Goal: Task Accomplishment & Management: Manage account settings

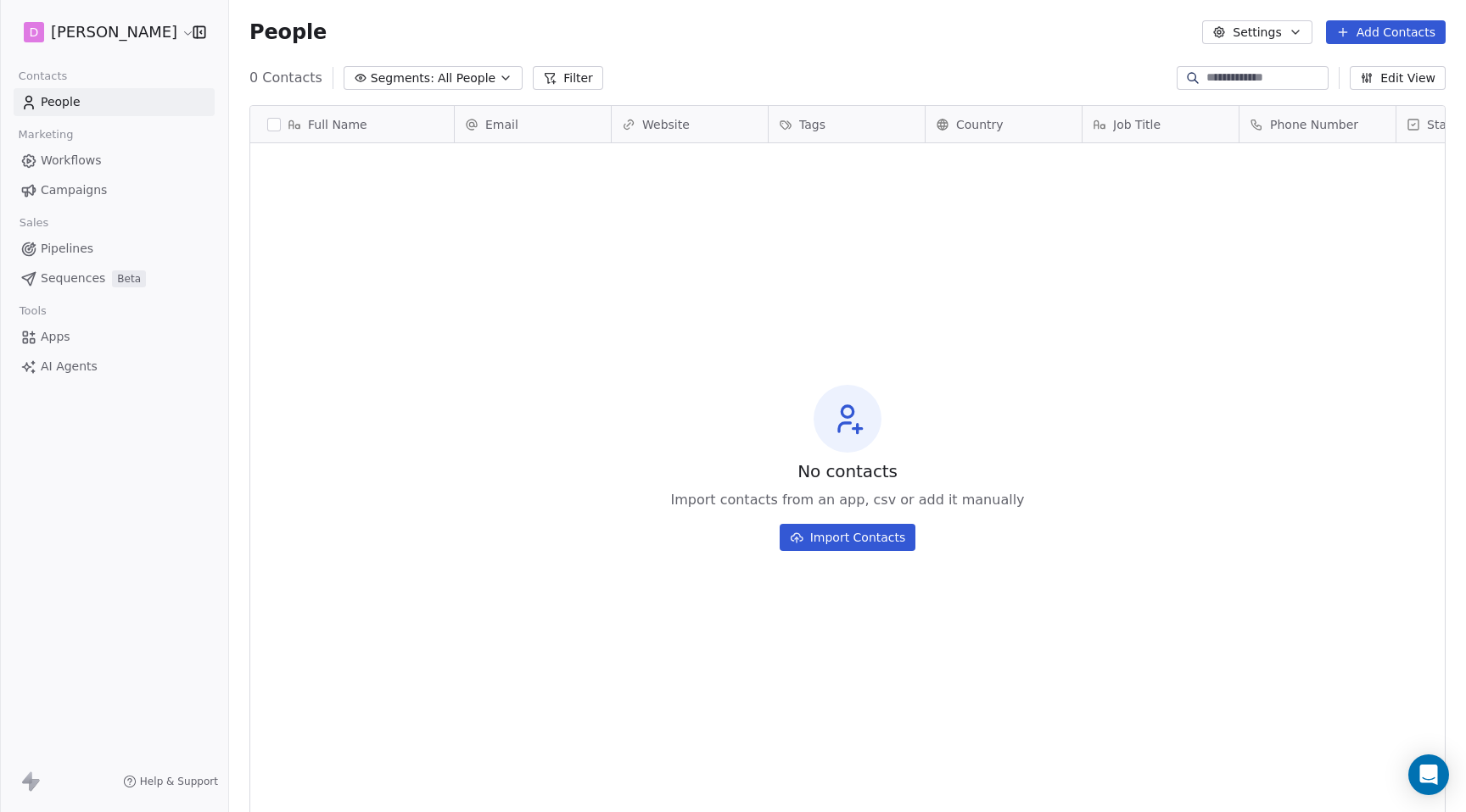
scroll to position [715, 1237]
click at [137, 31] on html "D [PERSON_NAME] Contacts People Marketing Workflows Campaigns Sales Pipelines S…" at bounding box center [733, 406] width 1466 height 812
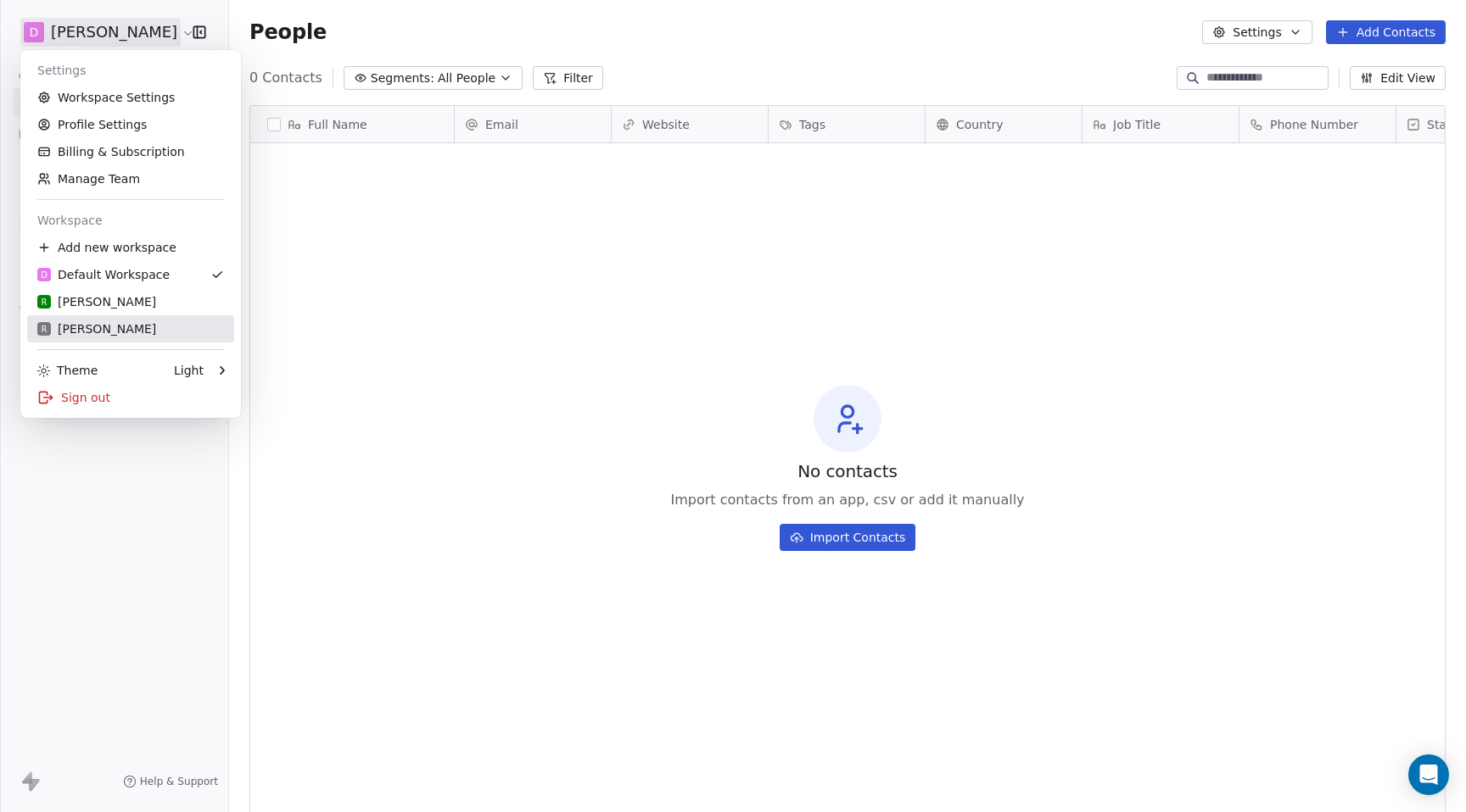
click at [96, 331] on div "R [PERSON_NAME]" at bounding box center [96, 329] width 119 height 17
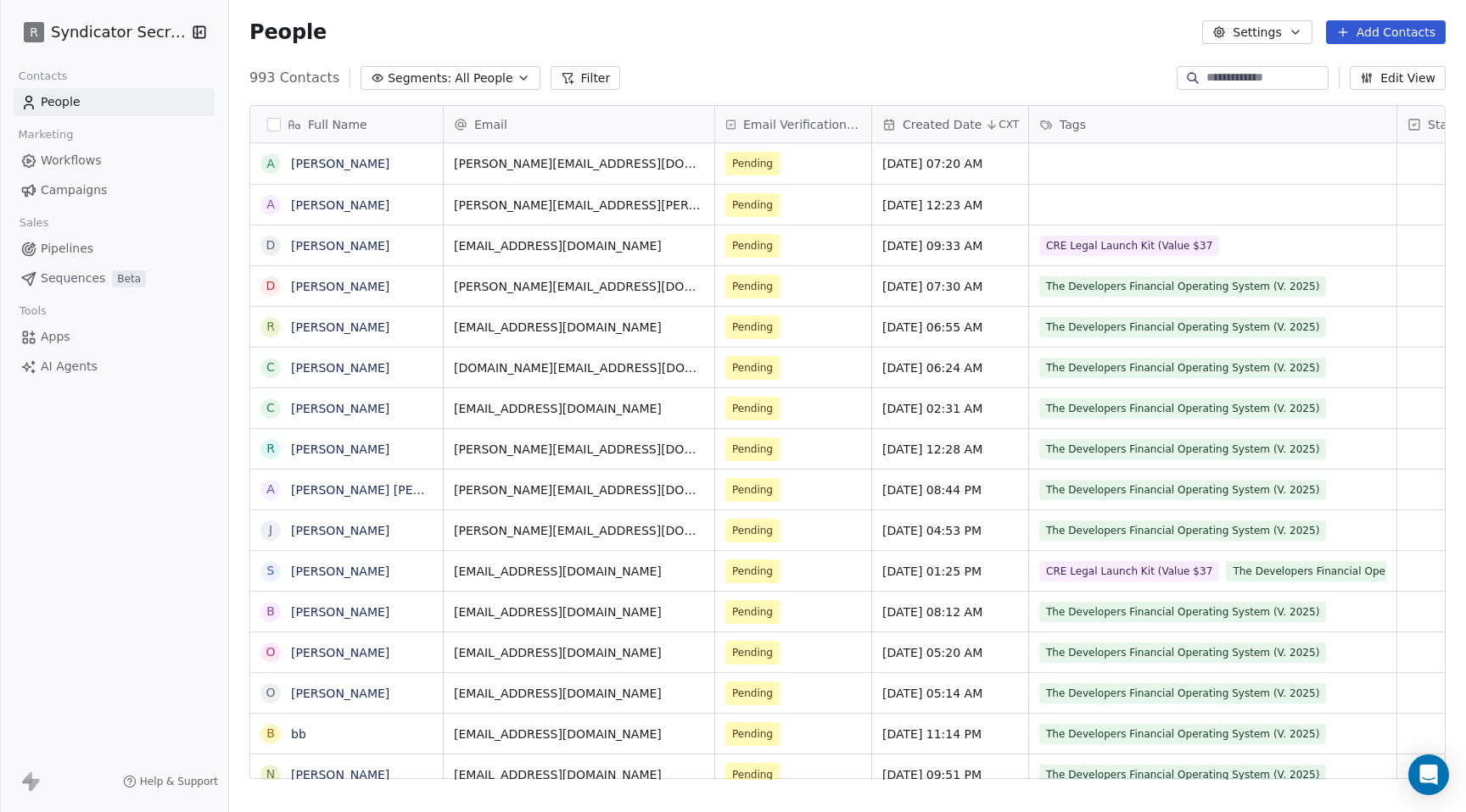
scroll to position [715, 1237]
click at [1411, 33] on button "Add Contacts" at bounding box center [1386, 31] width 120 height 24
click at [1369, 92] on span "Import from CSV" at bounding box center [1381, 96] width 98 height 18
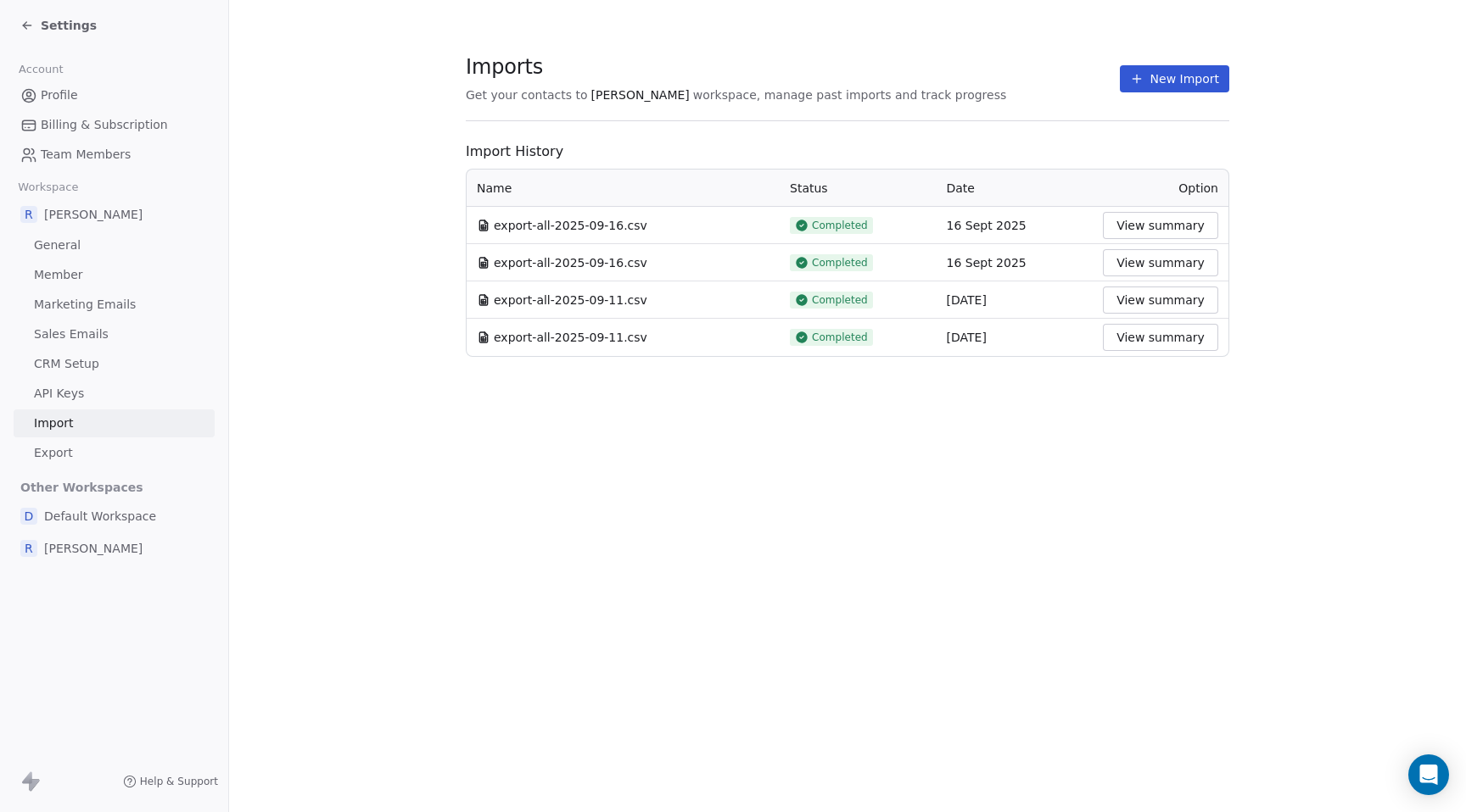
click at [1150, 80] on button "New Import" at bounding box center [1174, 79] width 109 height 28
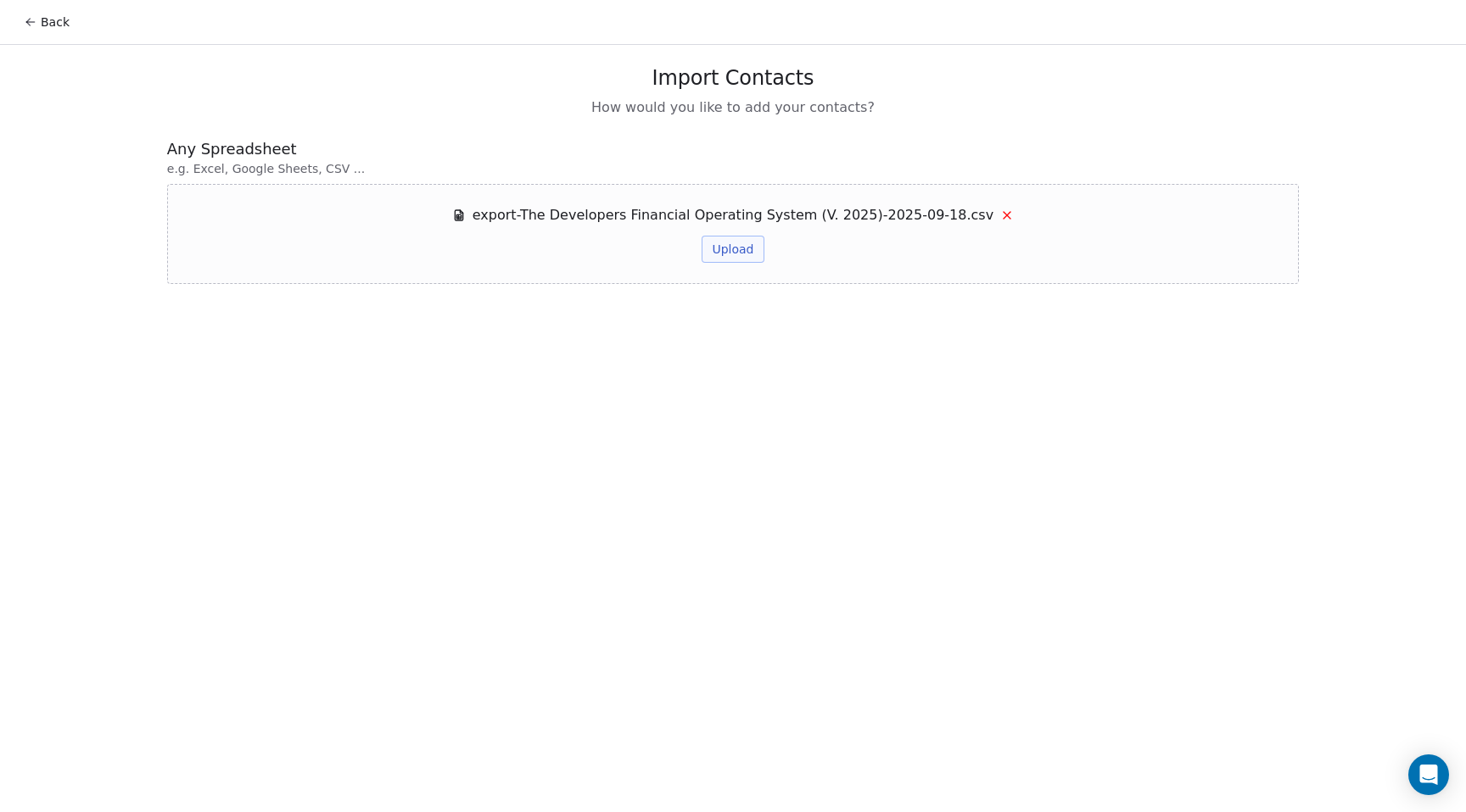
click at [750, 261] on button "Upload" at bounding box center [732, 249] width 62 height 28
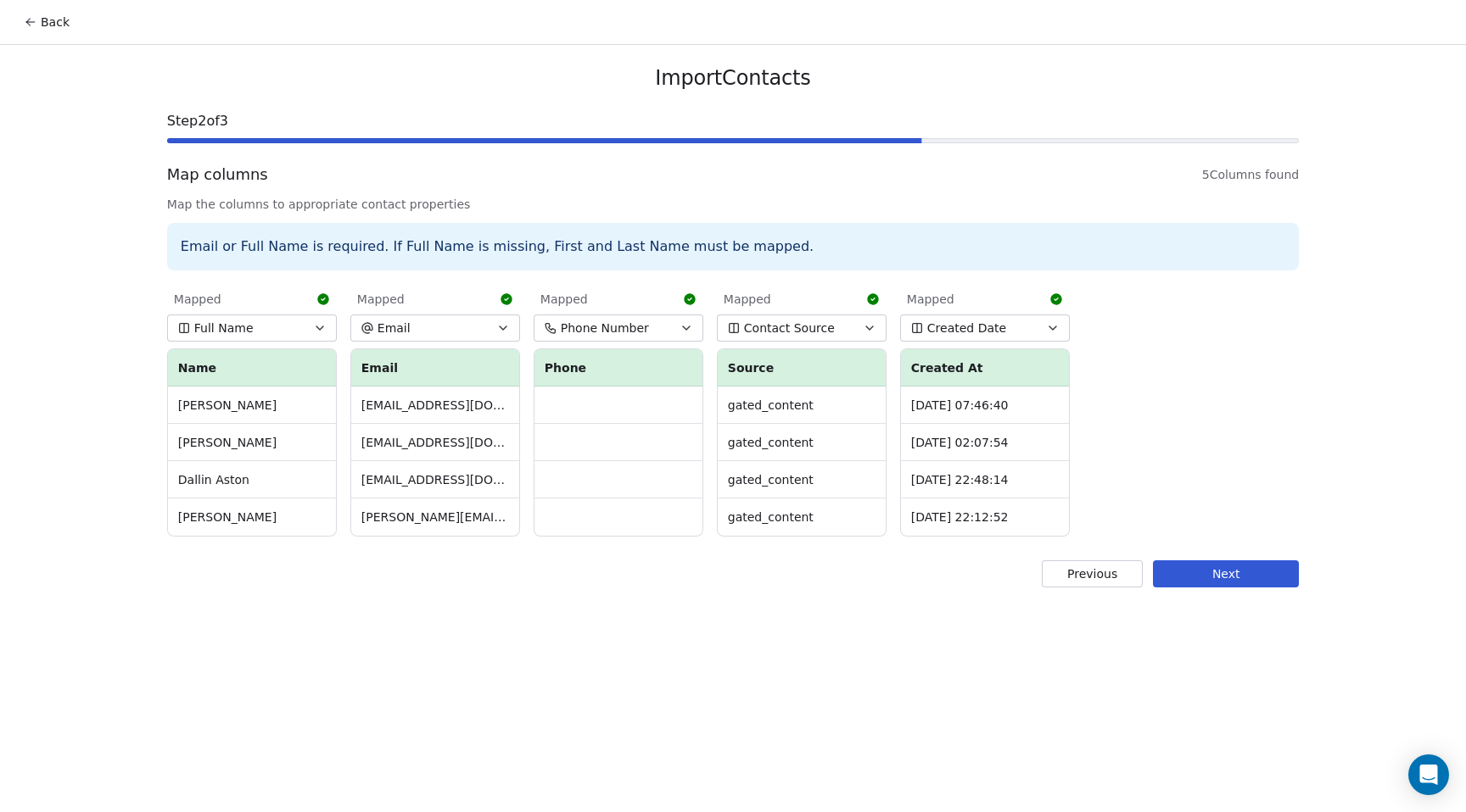
click at [872, 331] on icon "button" at bounding box center [870, 328] width 13 height 13
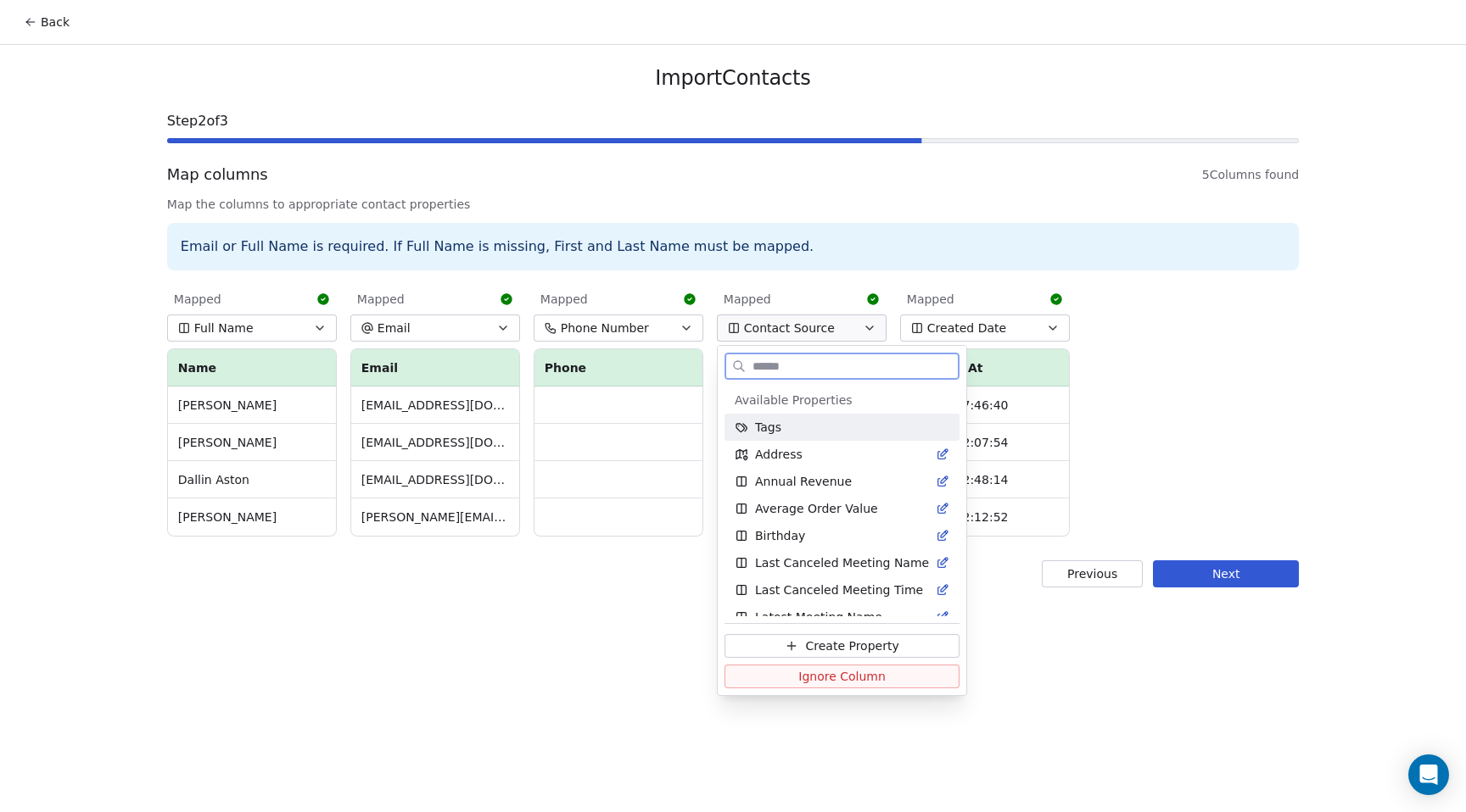
click at [789, 434] on div "Tags" at bounding box center [842, 427] width 215 height 17
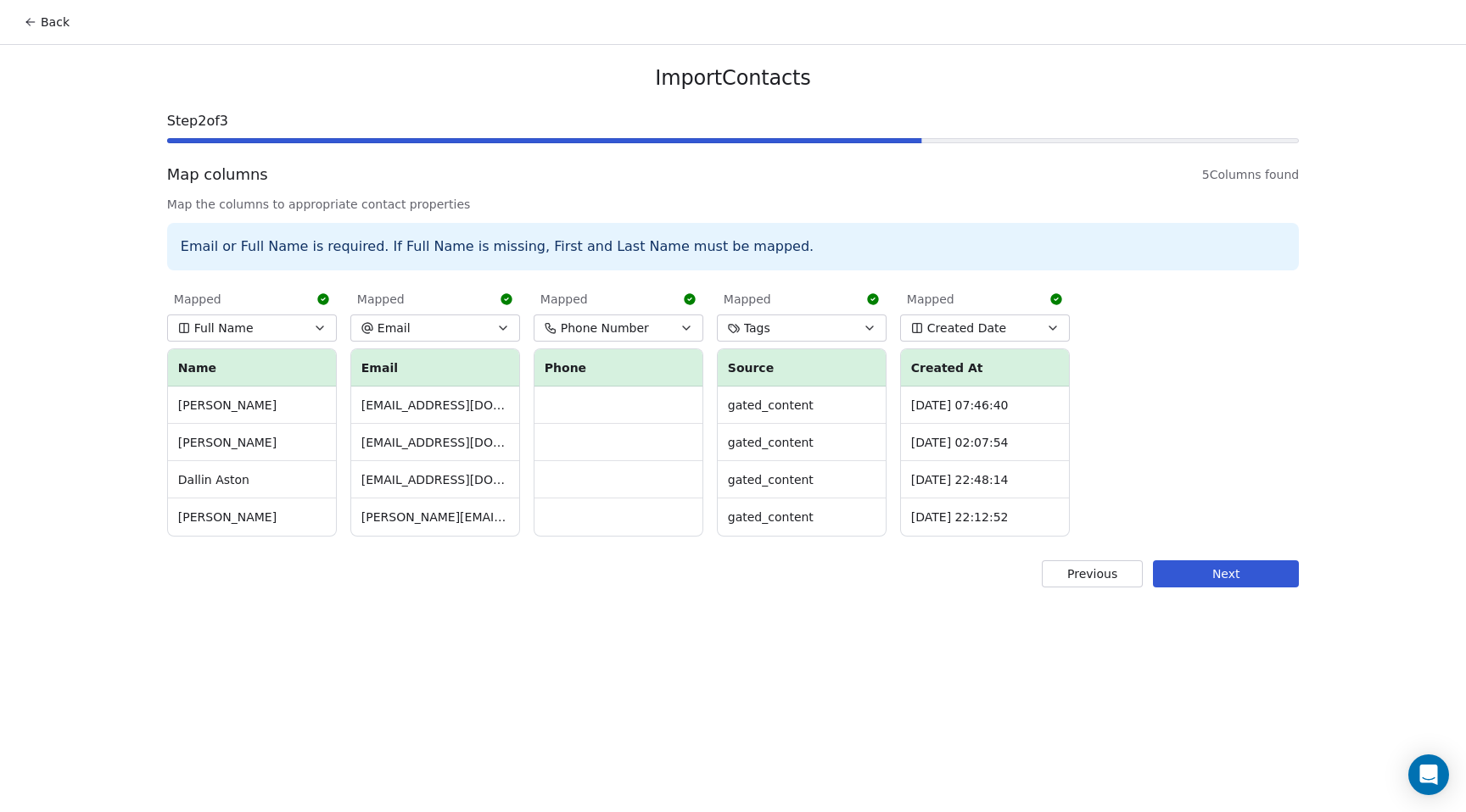
click at [872, 328] on icon "button" at bounding box center [870, 328] width 13 height 13
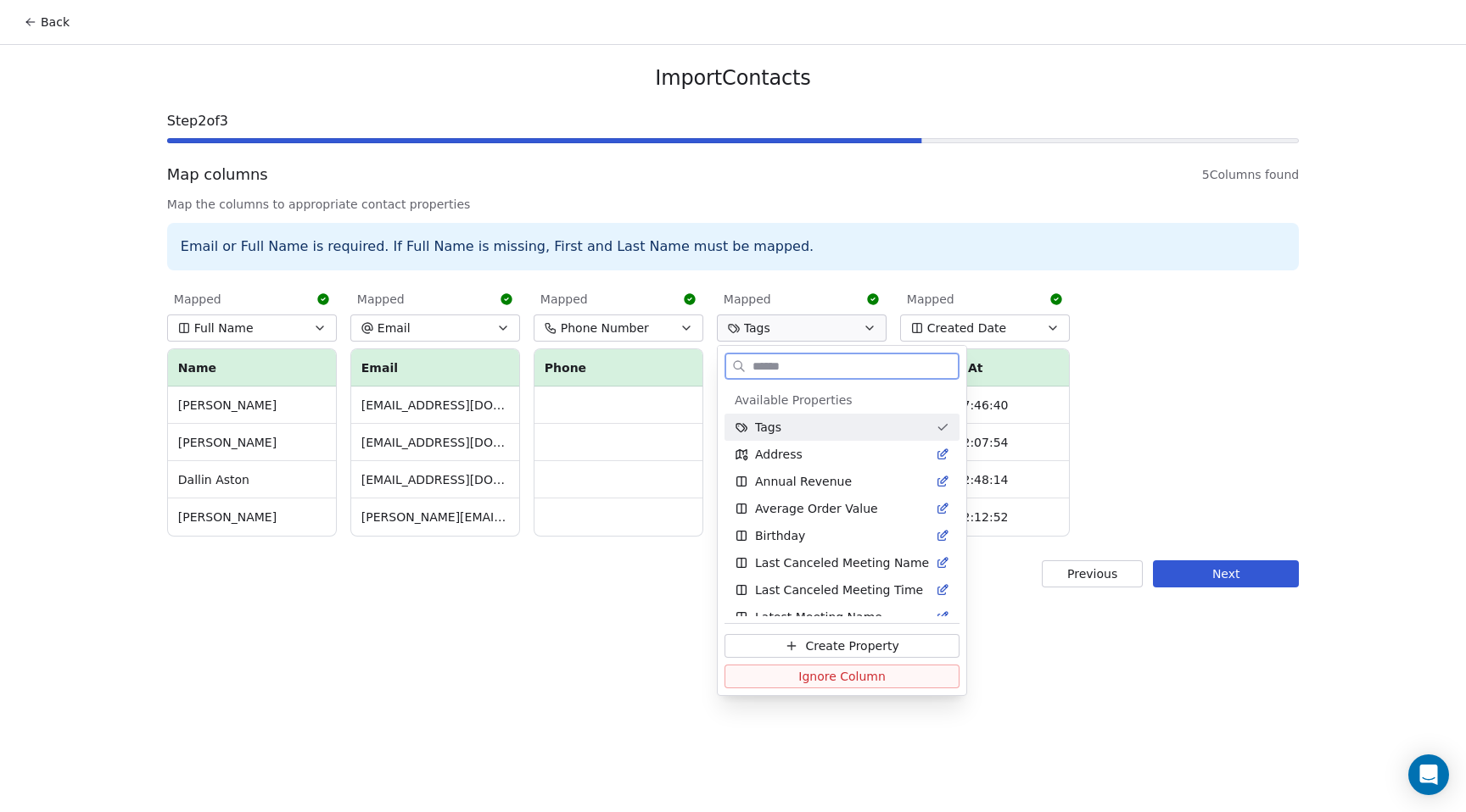
click at [789, 424] on div "Tags" at bounding box center [831, 427] width 194 height 17
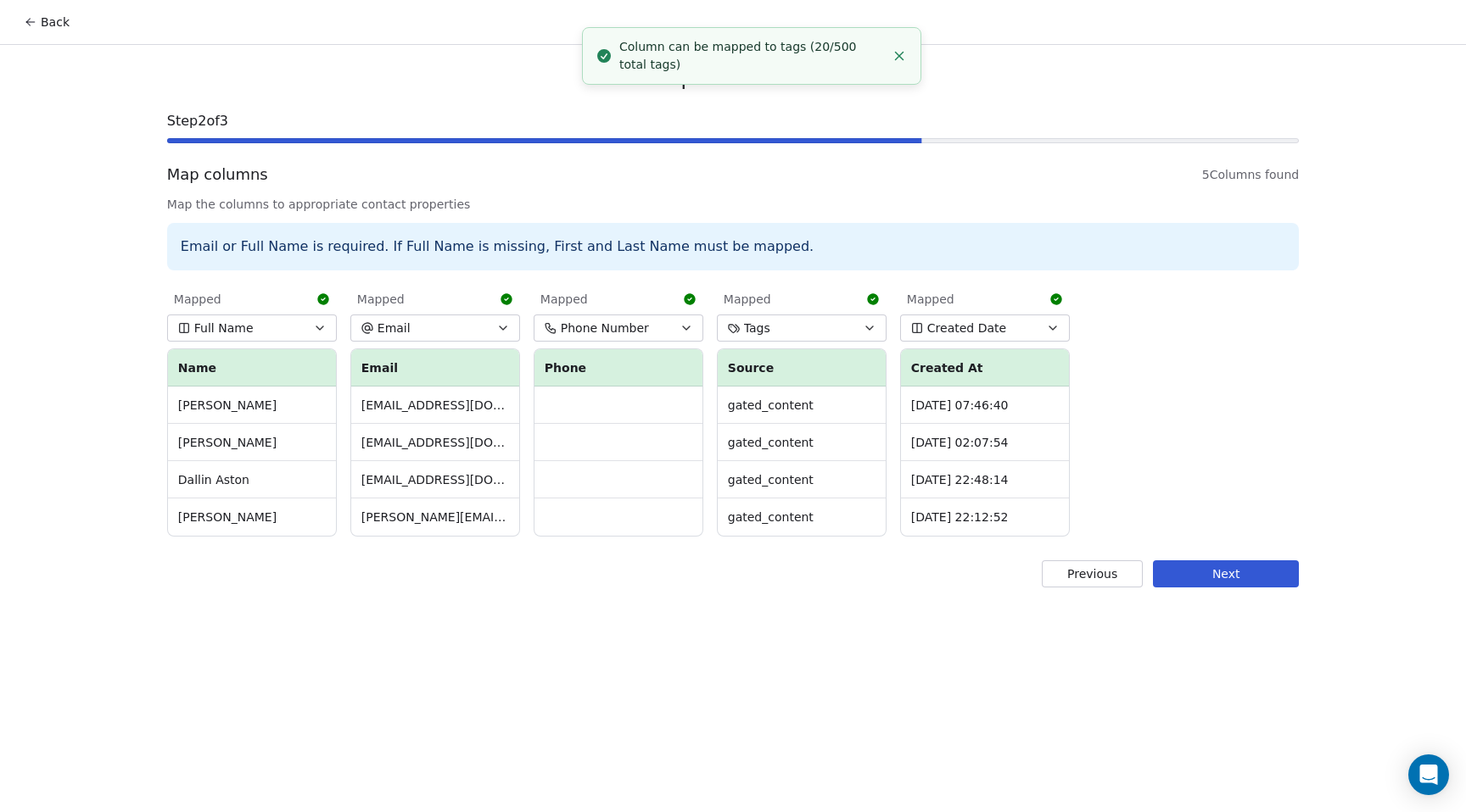
click at [1244, 570] on button "Next" at bounding box center [1225, 573] width 146 height 28
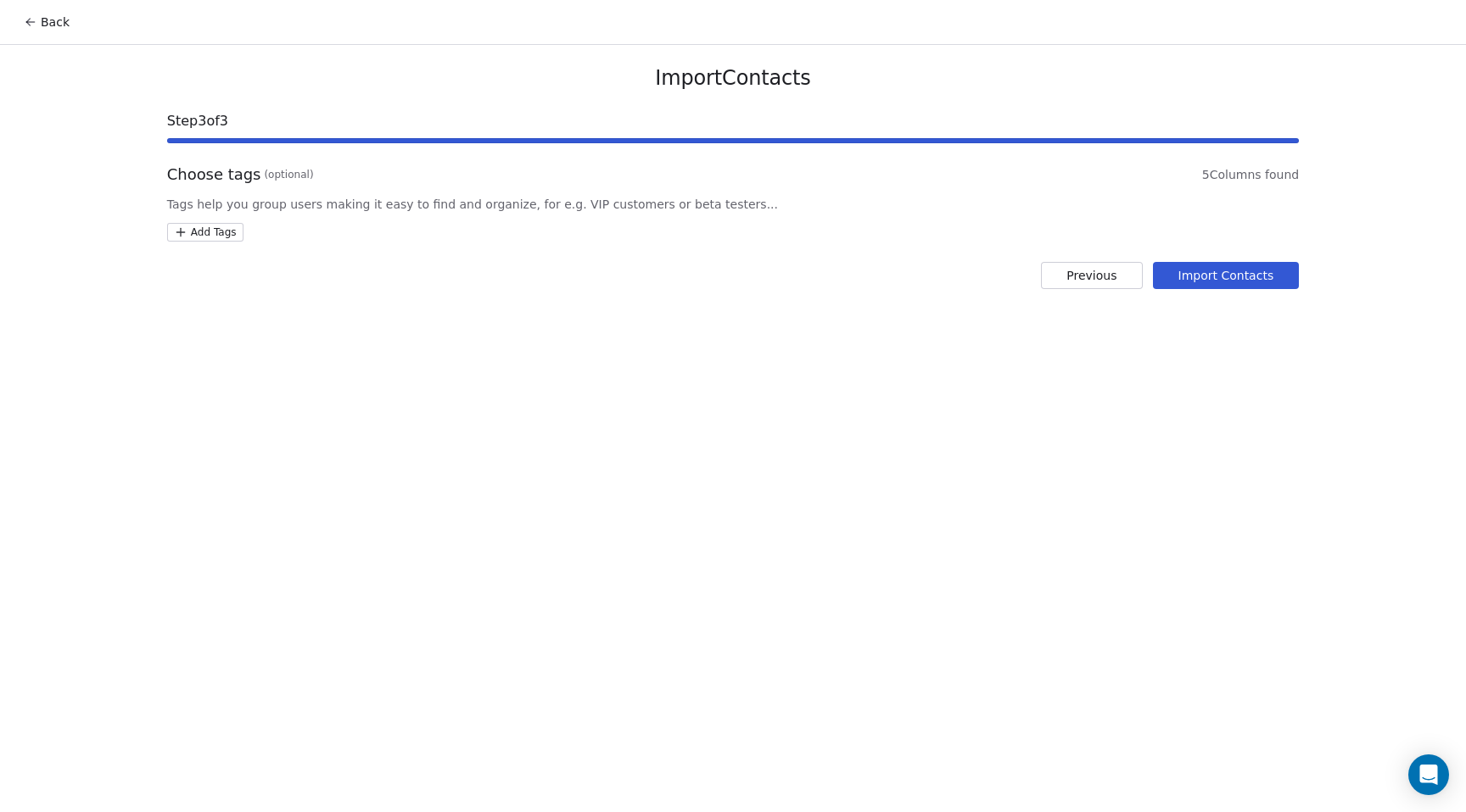
click at [216, 235] on html "Back Import Contacts Step 3 of 3 Choose tags (optional) 5 Columns found Tags he…" at bounding box center [733, 406] width 1466 height 812
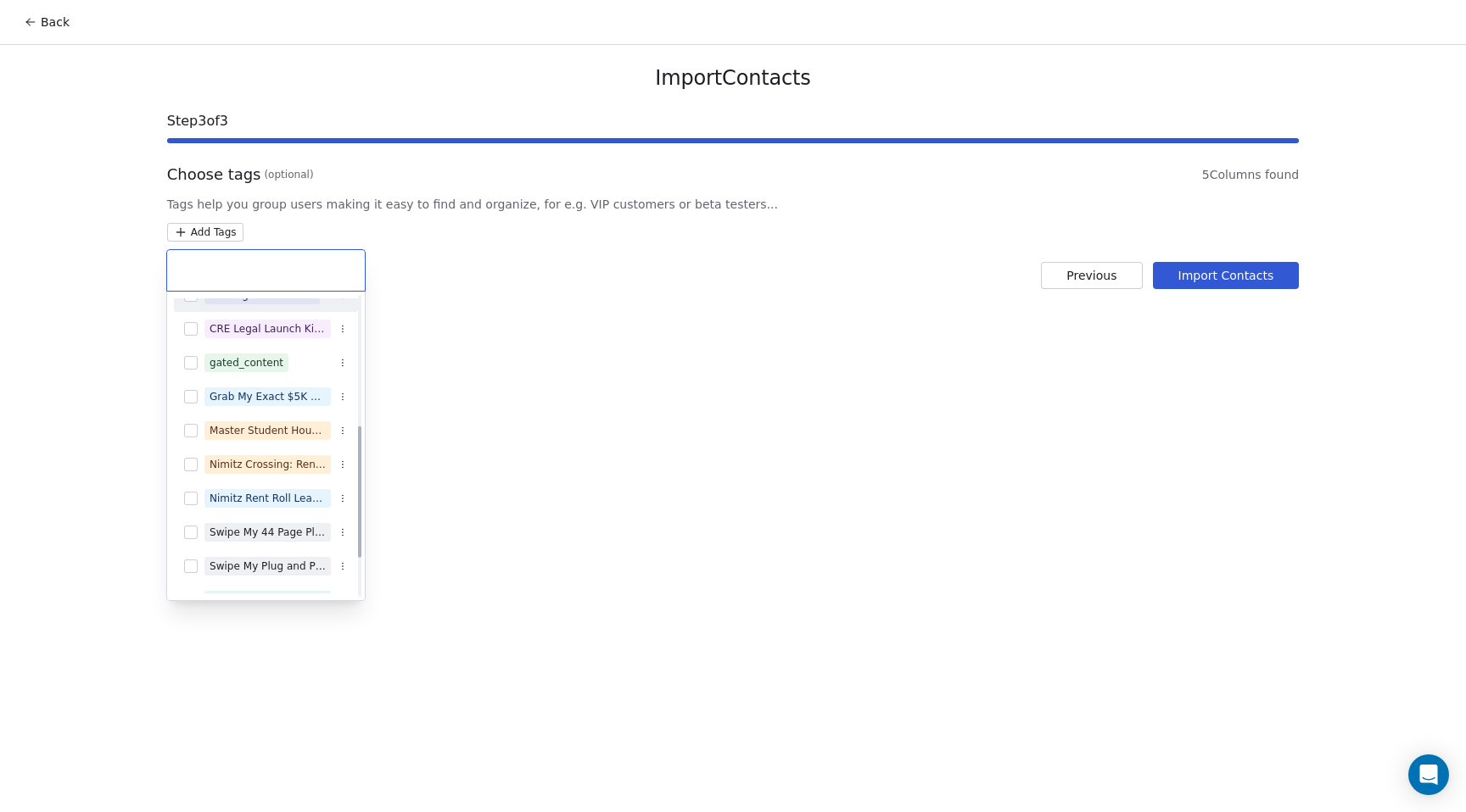
scroll to position [383, 0]
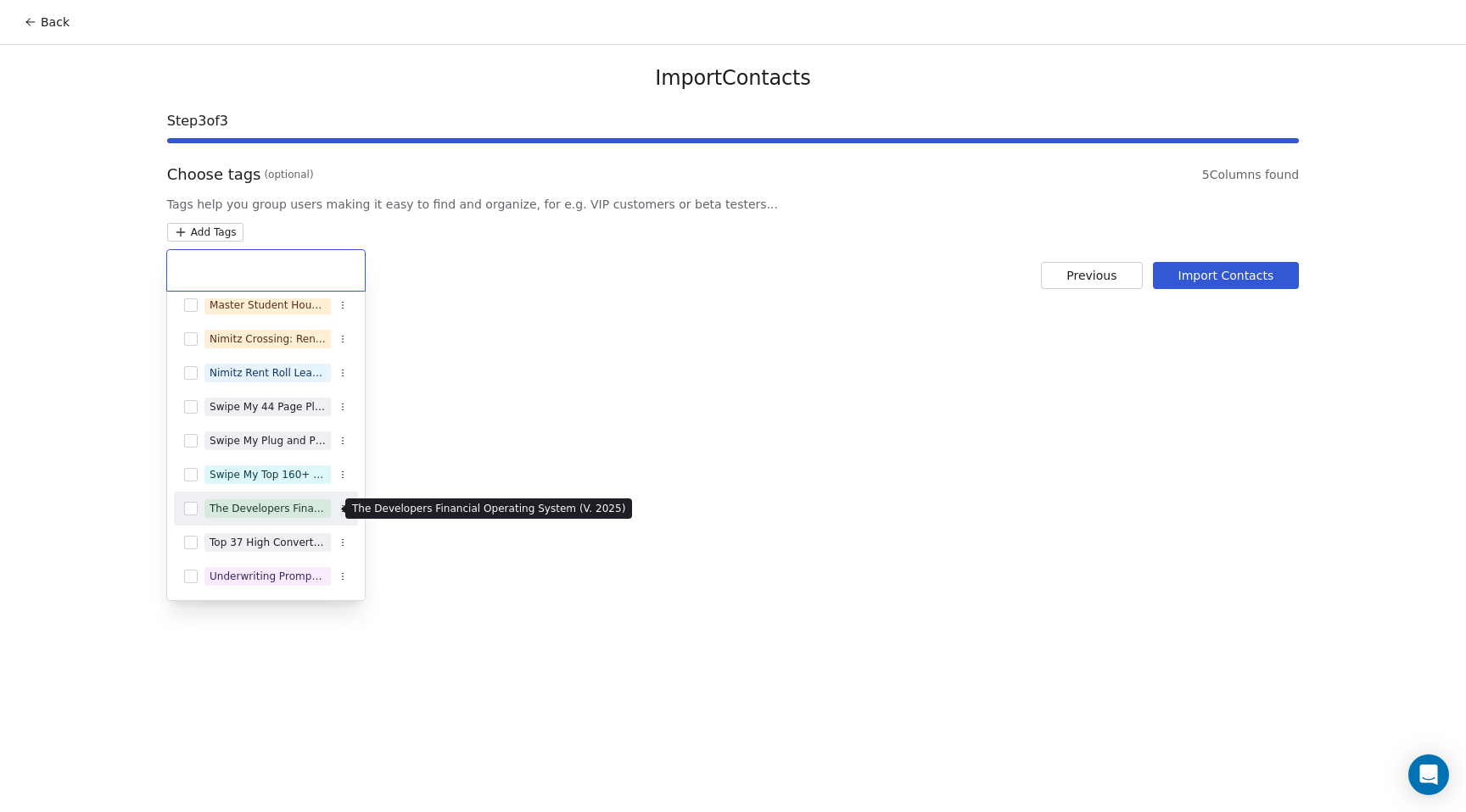
click at [226, 510] on div "The Developers Financial Operating System (V. 2025)" at bounding box center [267, 509] width 116 height 15
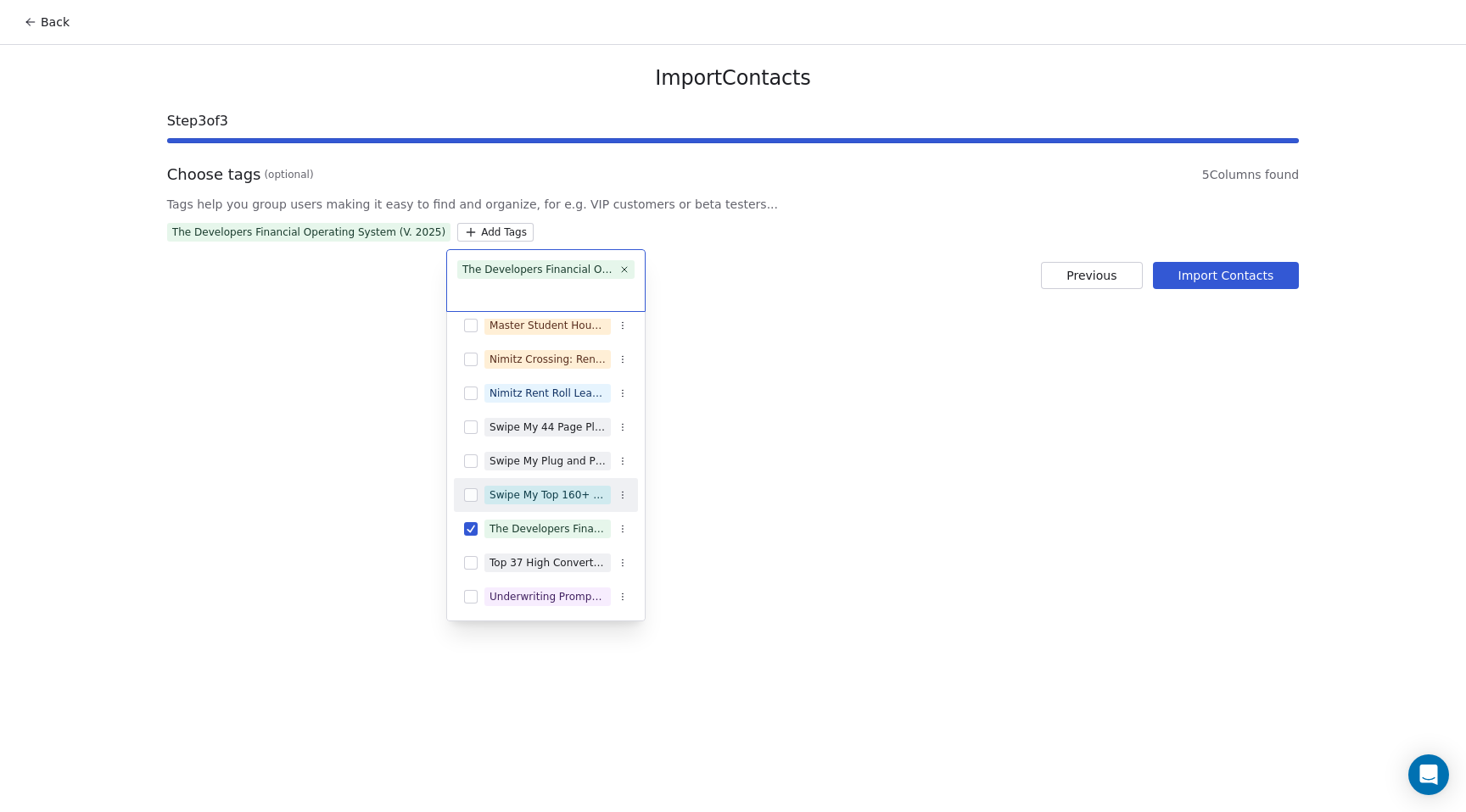
click at [779, 333] on html "Back Import Contacts Step 3 of 3 Choose tags (optional) 5 Columns found Tags he…" at bounding box center [733, 406] width 1466 height 812
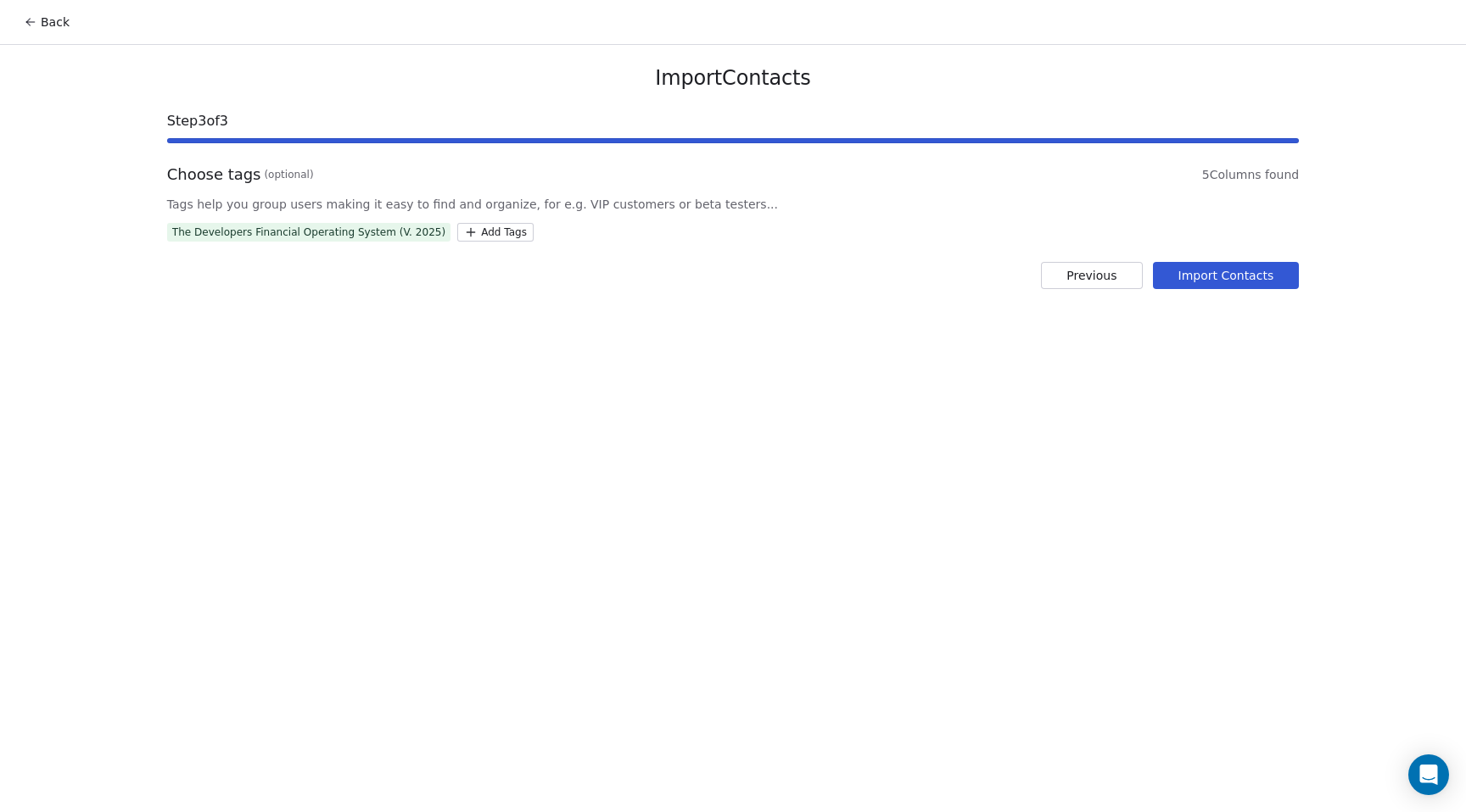
click at [1211, 278] on button "Import Contacts" at bounding box center [1226, 276] width 147 height 28
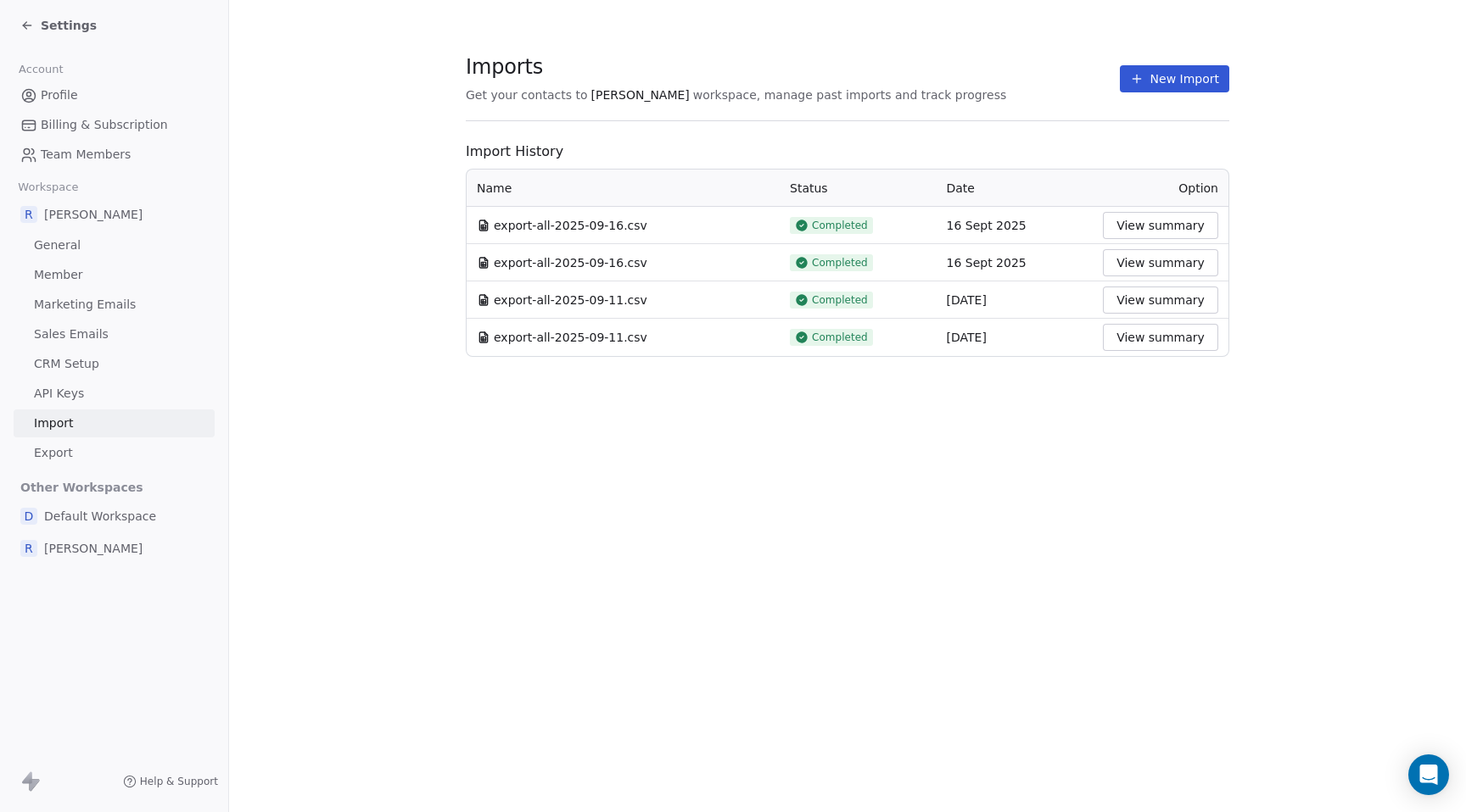
click at [1171, 81] on button "New Import" at bounding box center [1174, 79] width 109 height 28
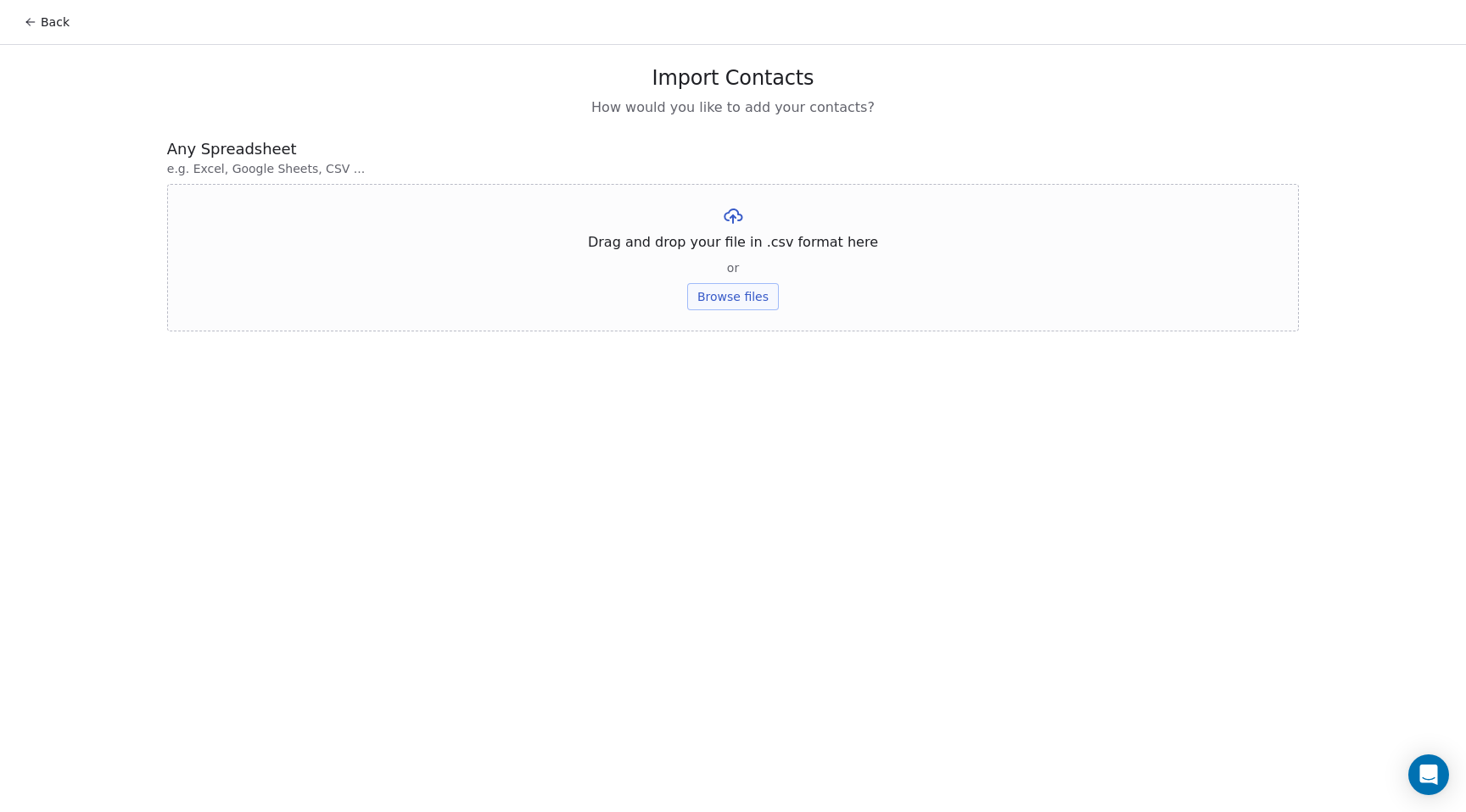
click at [752, 300] on button "Browse files" at bounding box center [733, 297] width 91 height 28
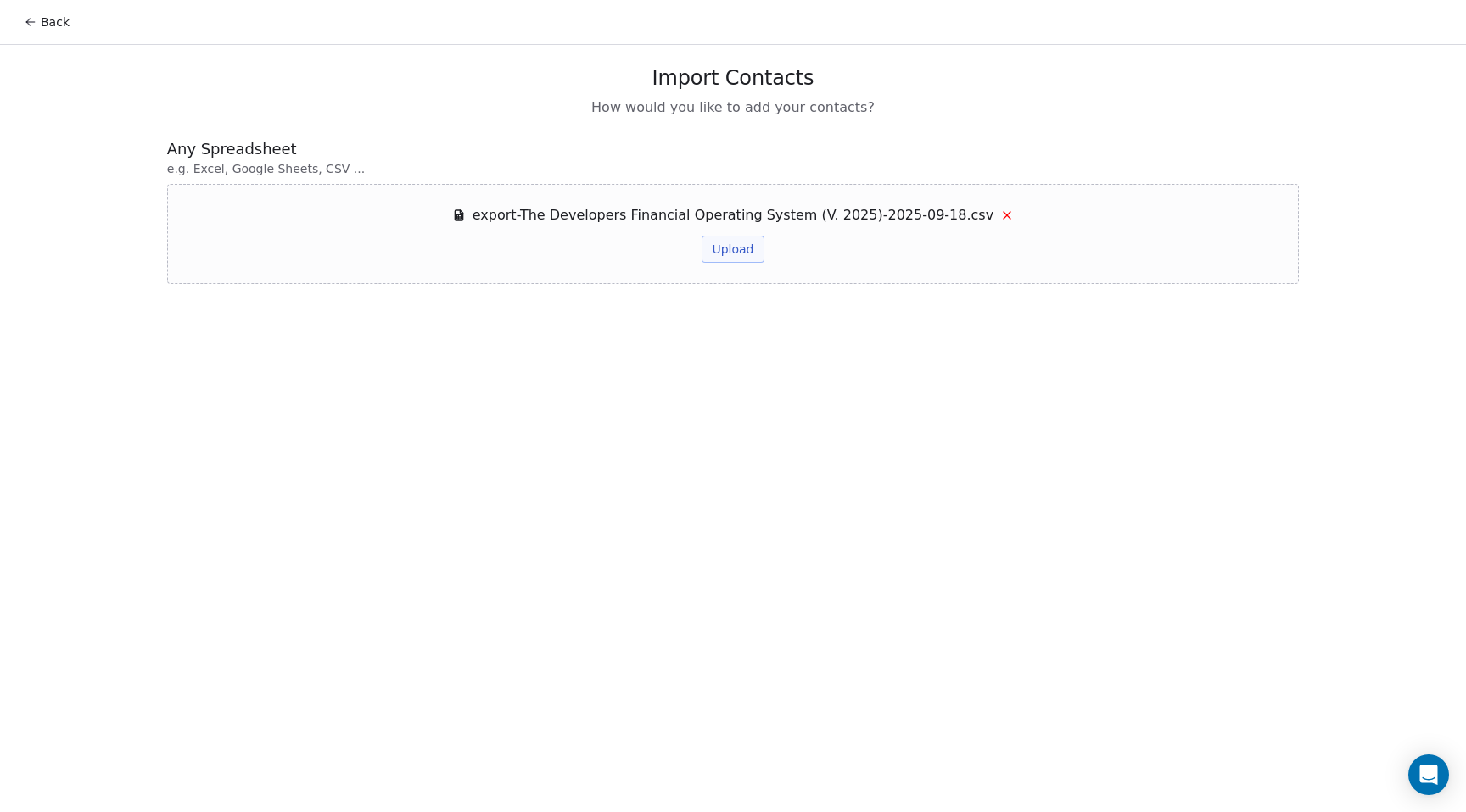
click at [751, 255] on button "Upload" at bounding box center [732, 249] width 62 height 28
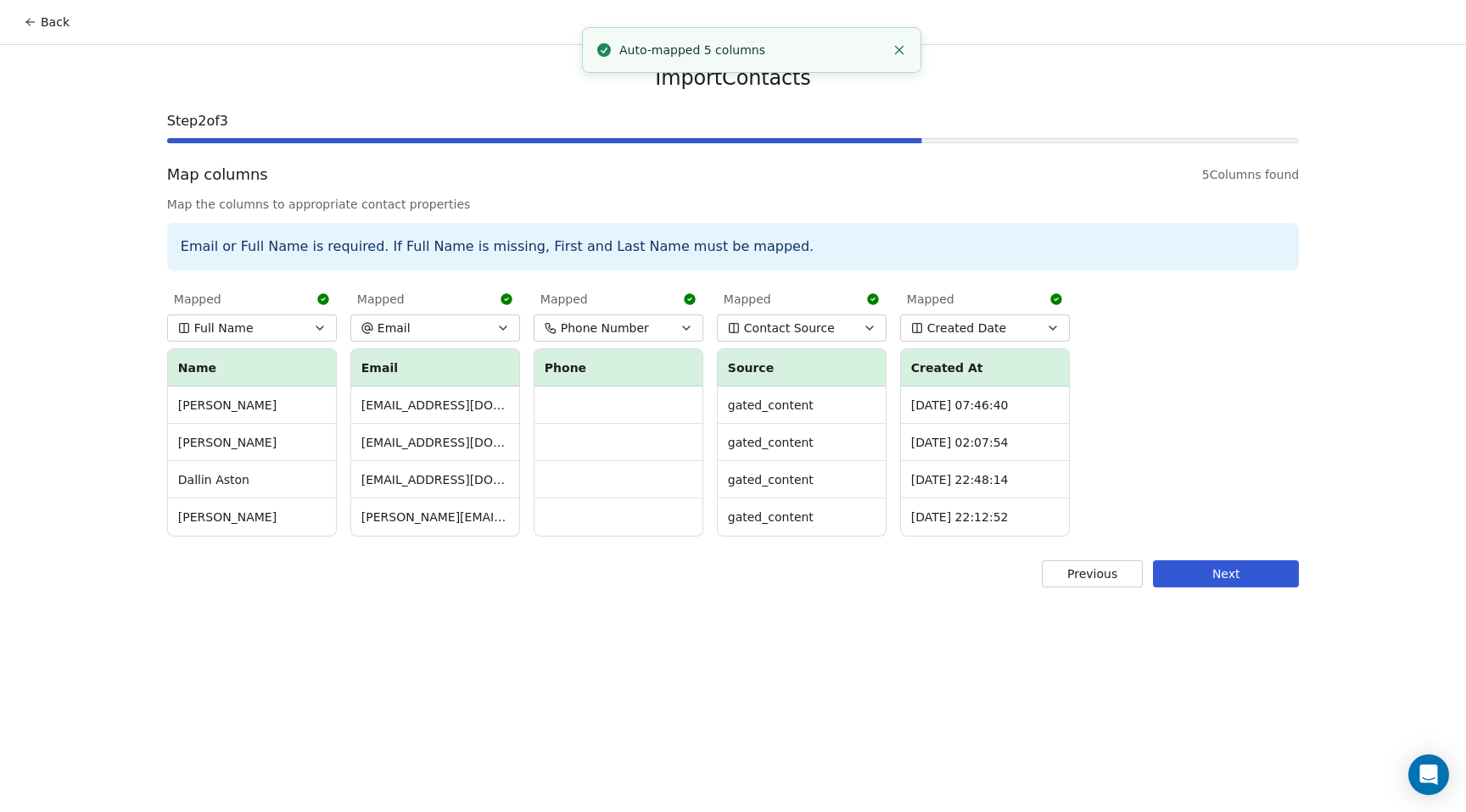
click at [829, 335] on span "Contact Source" at bounding box center [789, 328] width 90 height 17
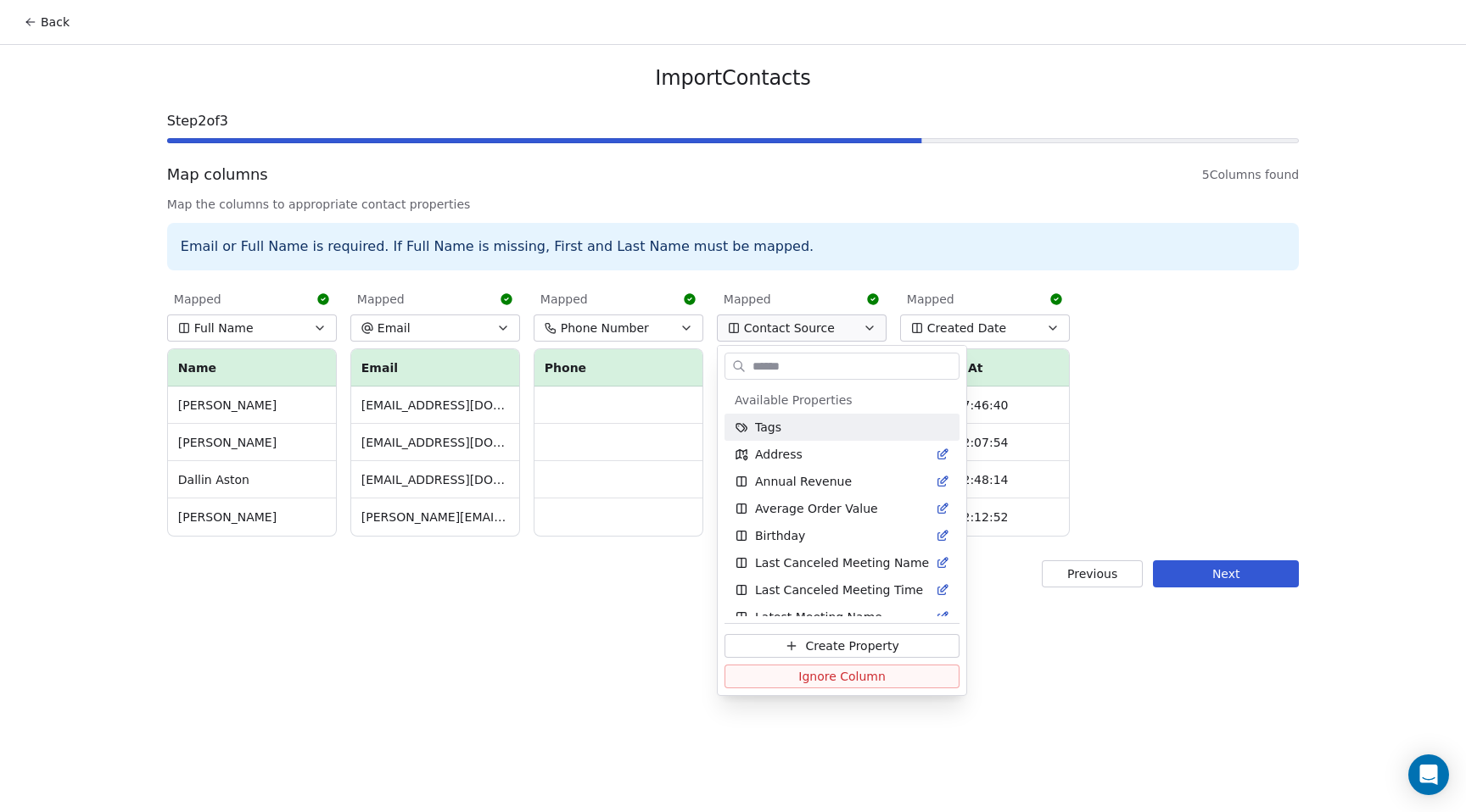
click at [1267, 351] on html "Back Import Contacts Step 2 of 3 Map columns 5 Columns found Map the columns to…" at bounding box center [733, 406] width 1466 height 812
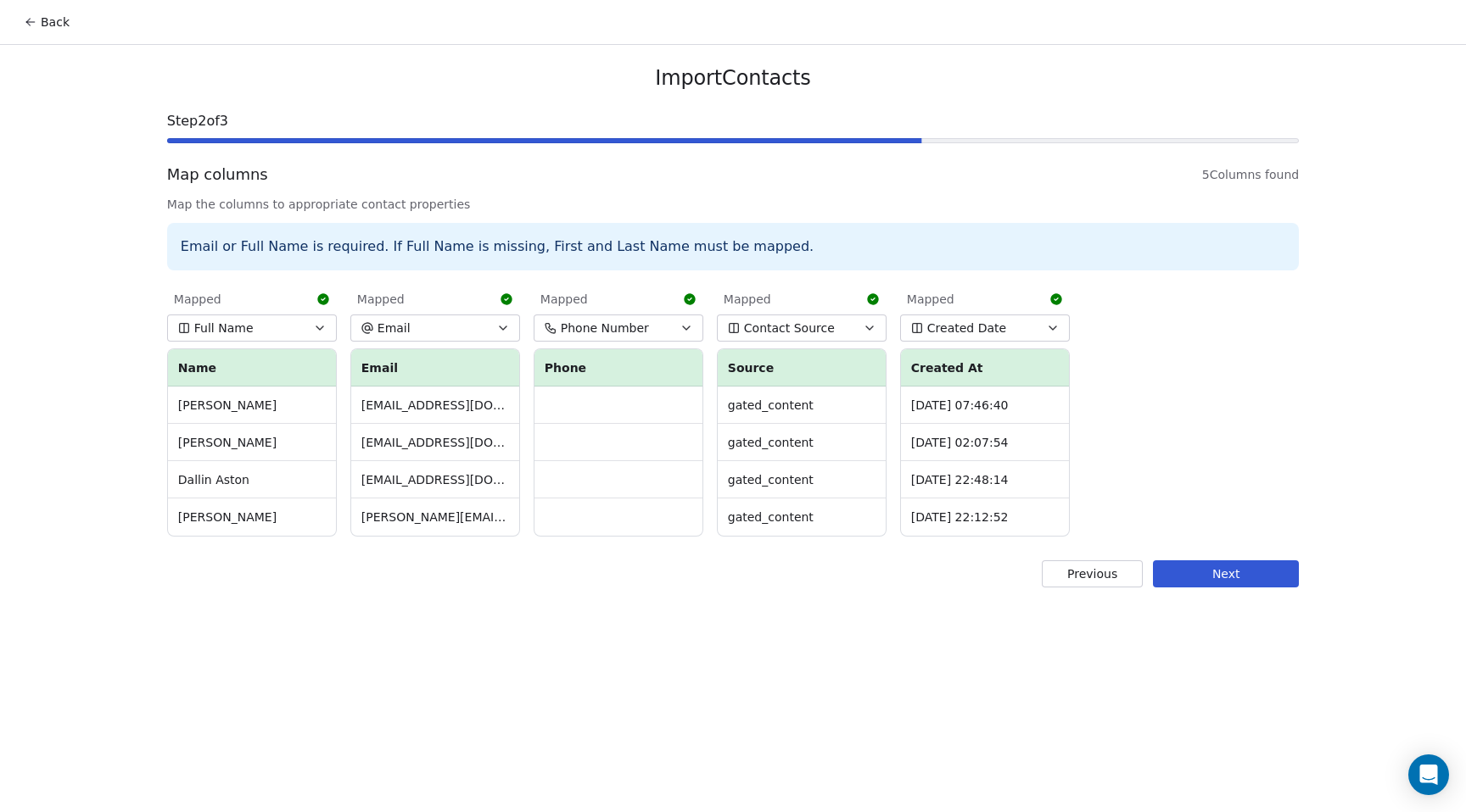
click at [870, 328] on icon "button" at bounding box center [869, 328] width 7 height 4
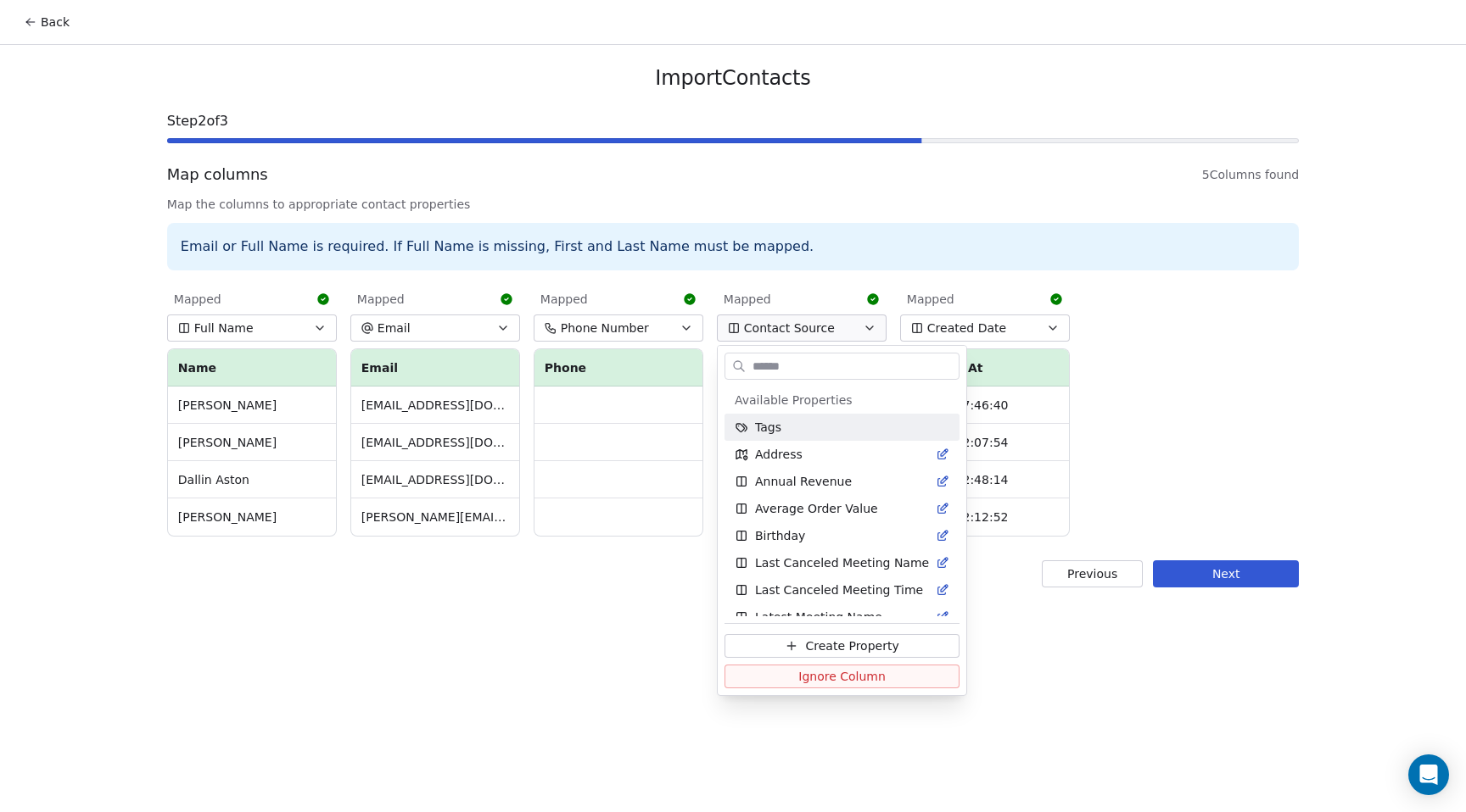
click at [1249, 463] on html "Back Import Contacts Step 2 of 3 Map columns 5 Columns found Map the columns to…" at bounding box center [733, 406] width 1466 height 812
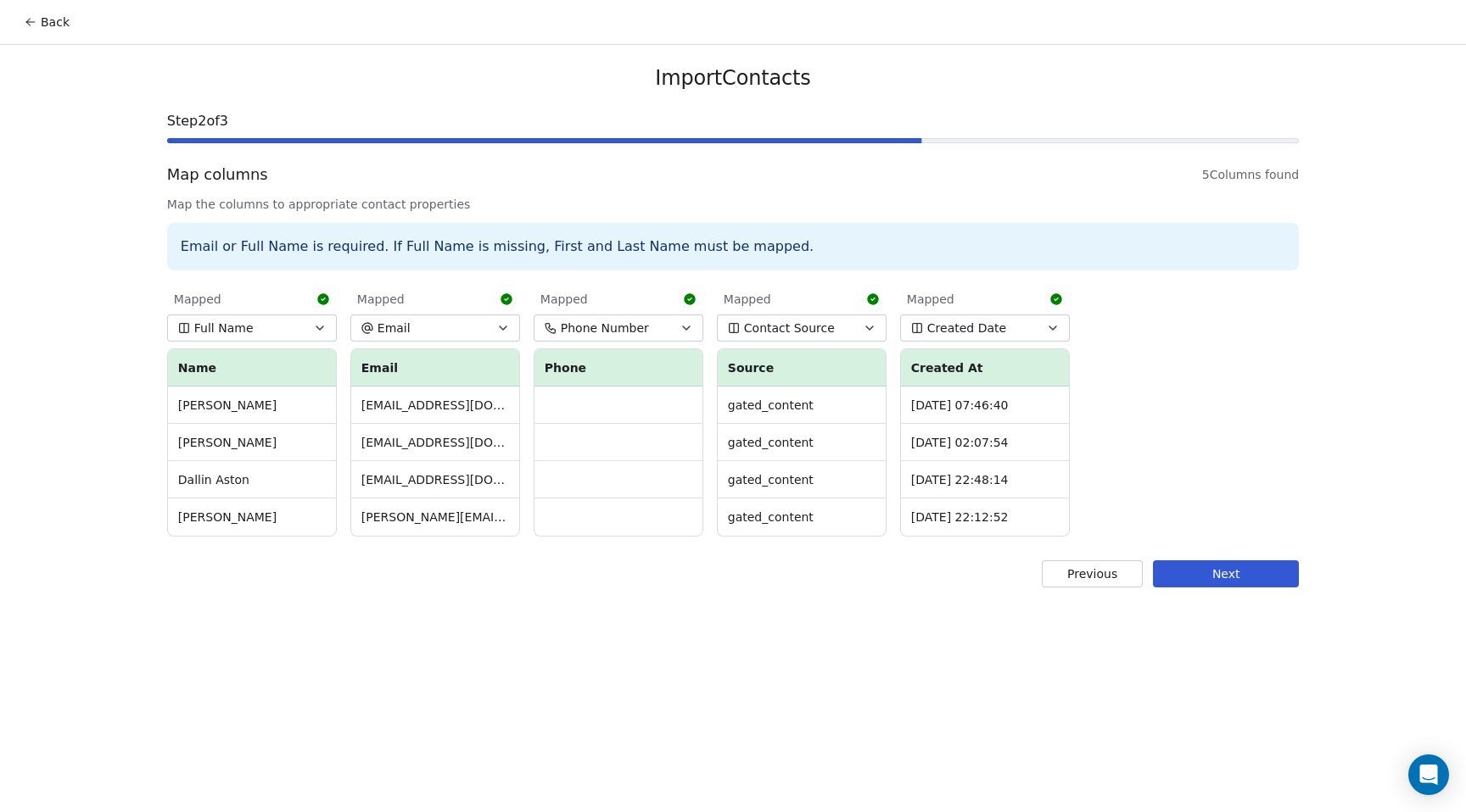
click at [1219, 578] on button "Next" at bounding box center [1225, 573] width 146 height 28
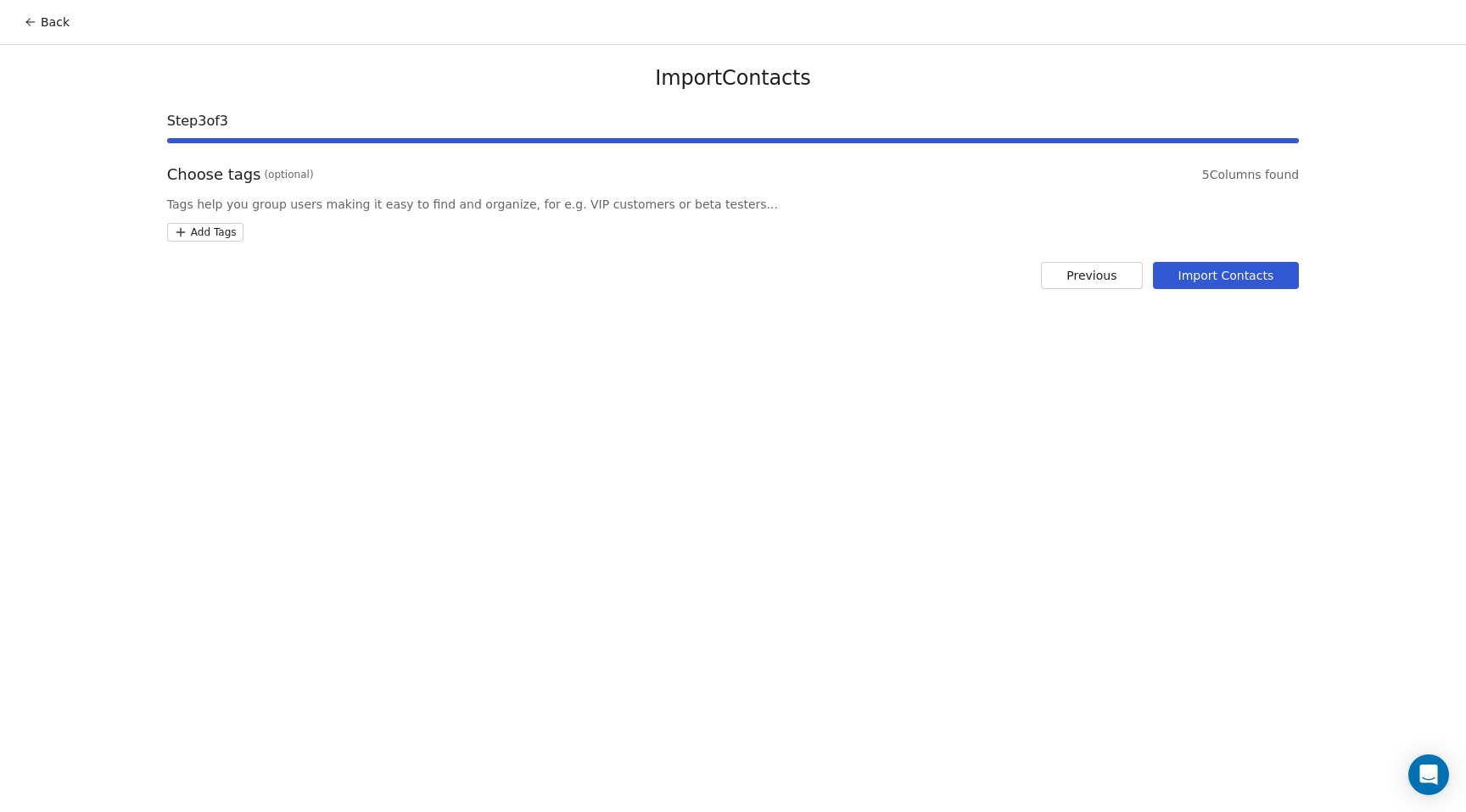
click at [1238, 273] on button "Import Contacts" at bounding box center [1226, 276] width 147 height 28
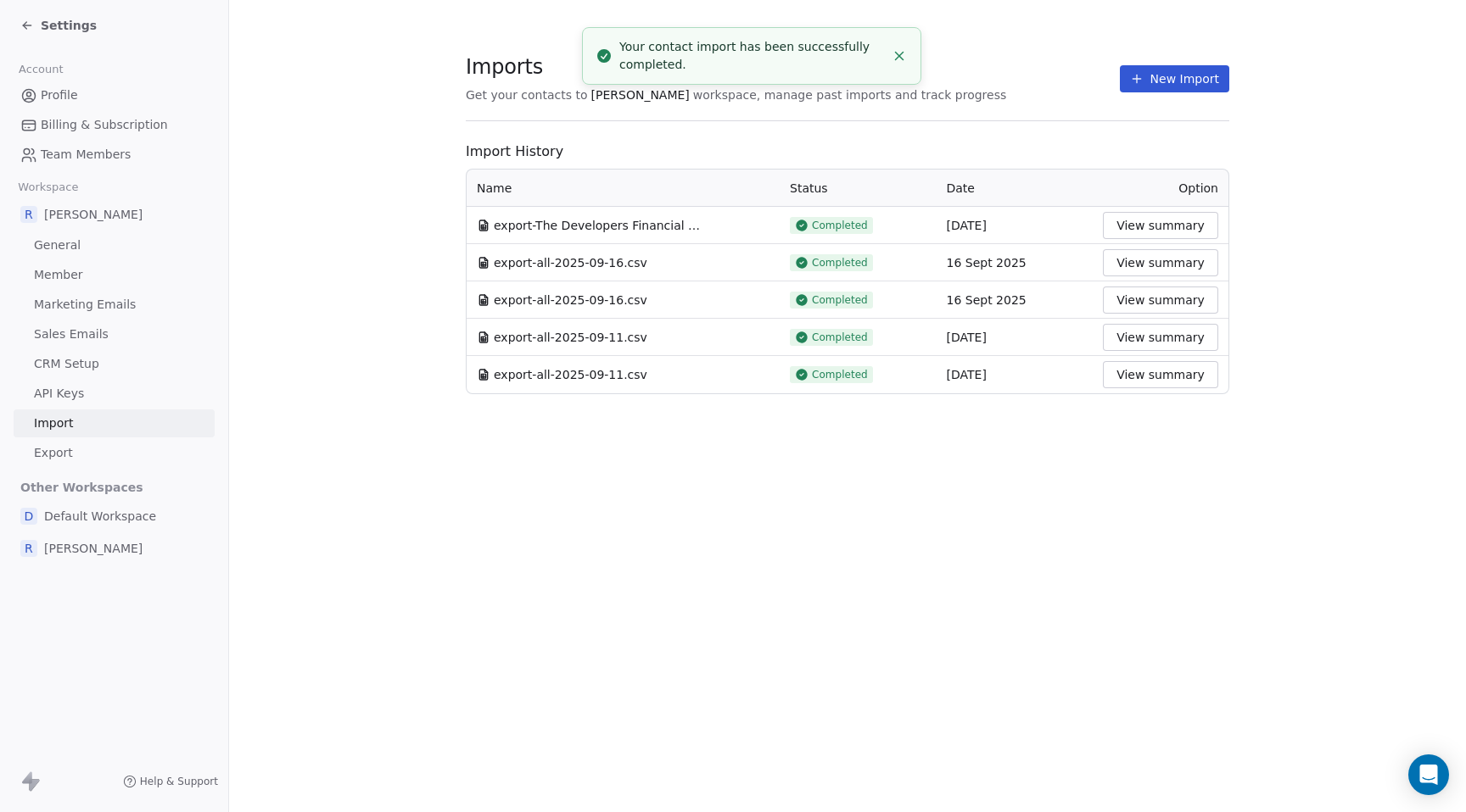
click at [28, 30] on icon at bounding box center [27, 26] width 13 height 13
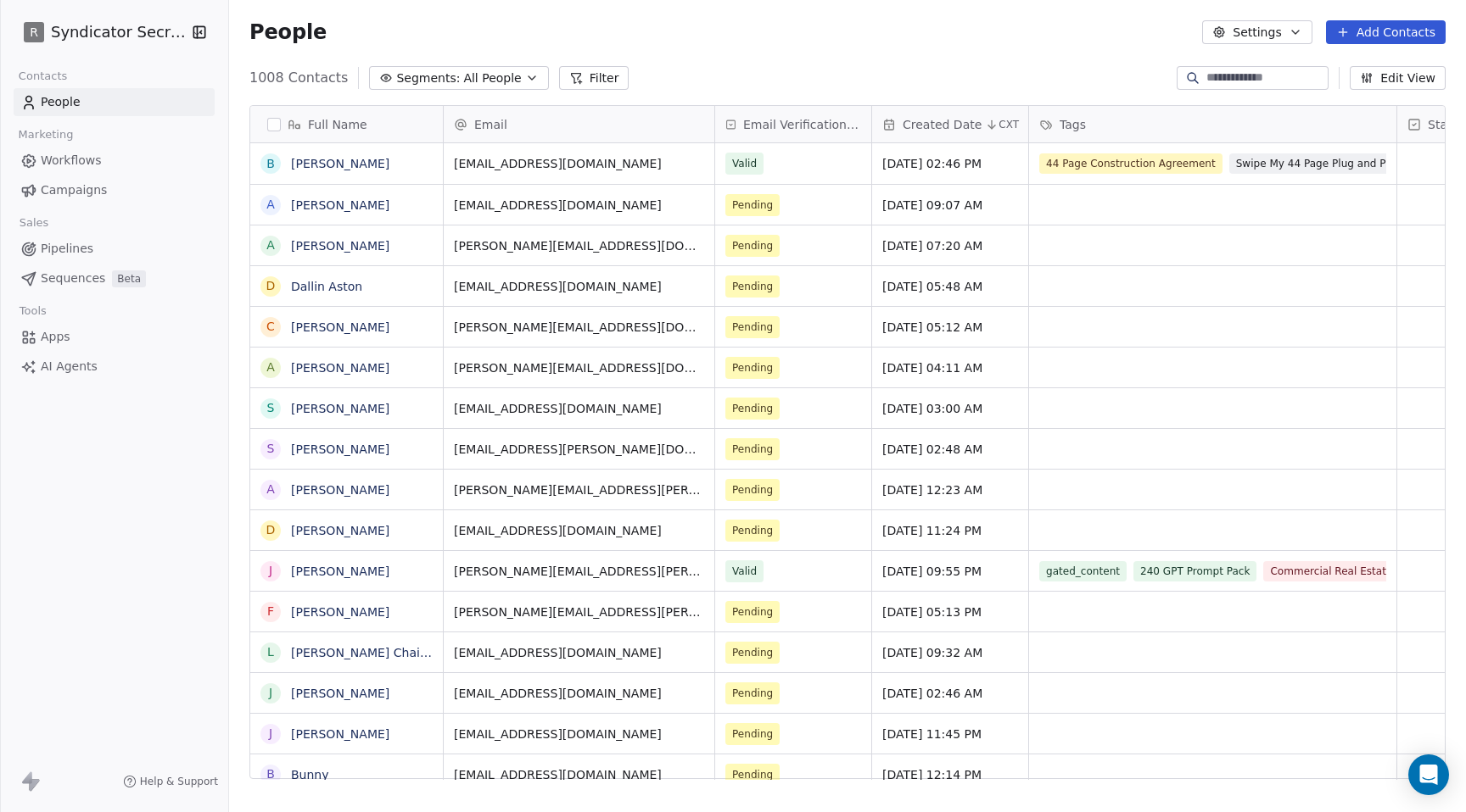
click at [1256, 77] on input at bounding box center [1265, 78] width 119 height 17
type input "**********"
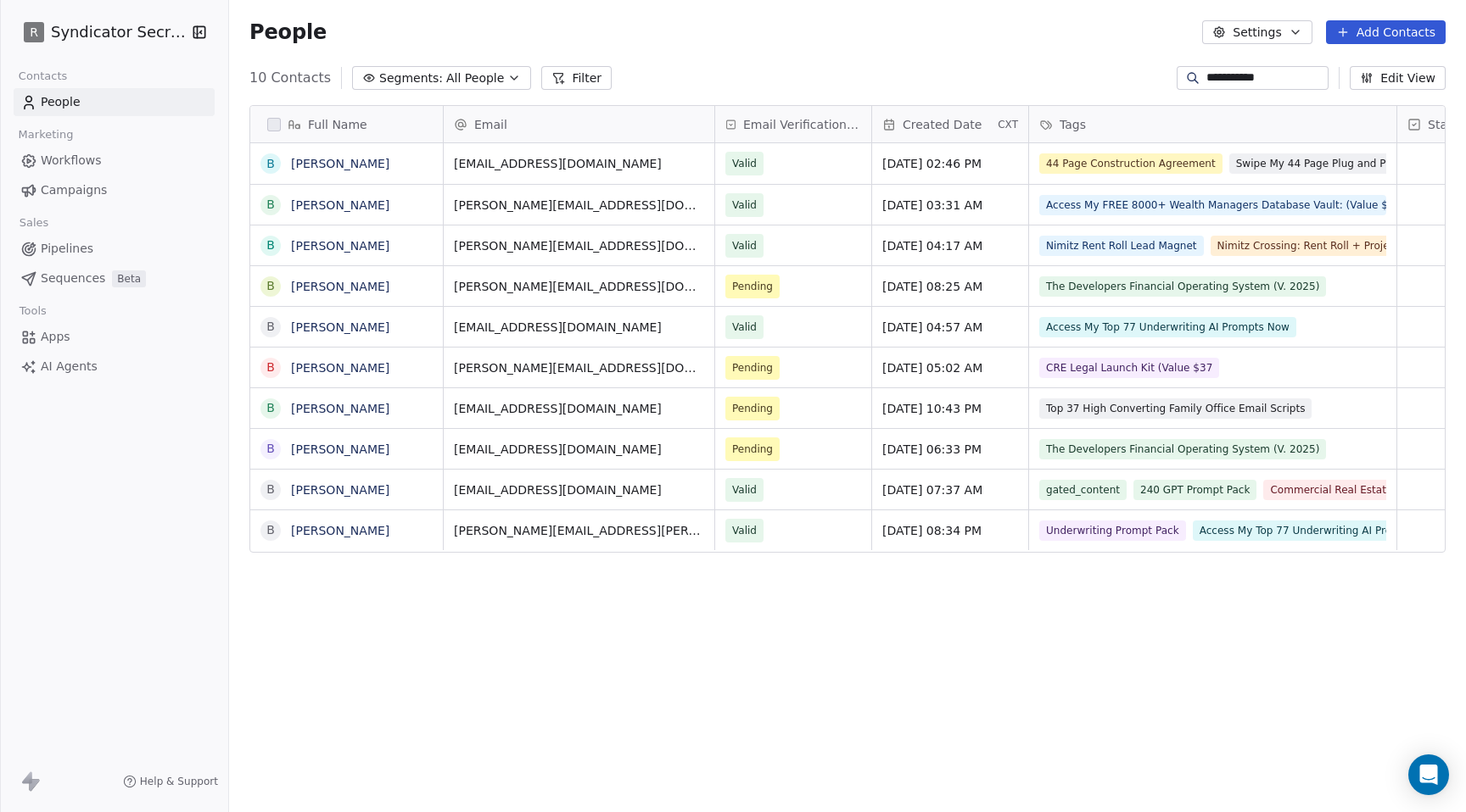
click at [54, 98] on span "People" at bounding box center [61, 102] width 40 height 18
click at [1222, 75] on input "**********" at bounding box center [1265, 78] width 119 height 17
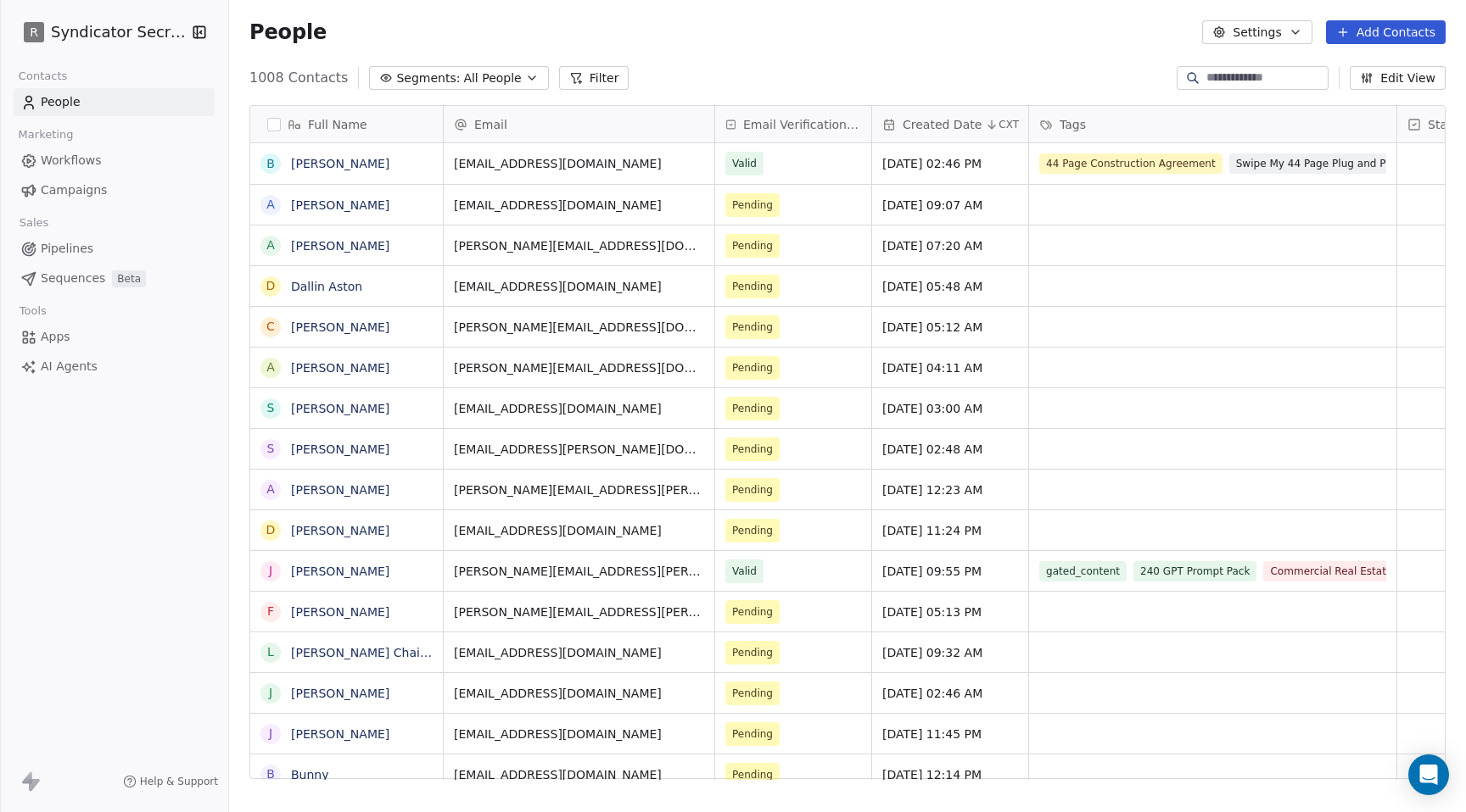
click at [744, 82] on div "1008 Contacts Segments: All People Filter Edit View" at bounding box center [848, 78] width 1237 height 28
click at [670, 68] on div "1008 Contacts Segments: All People Filter Edit View" at bounding box center [848, 78] width 1237 height 28
click at [198, 32] on icon "button" at bounding box center [198, 32] width 0 height 11
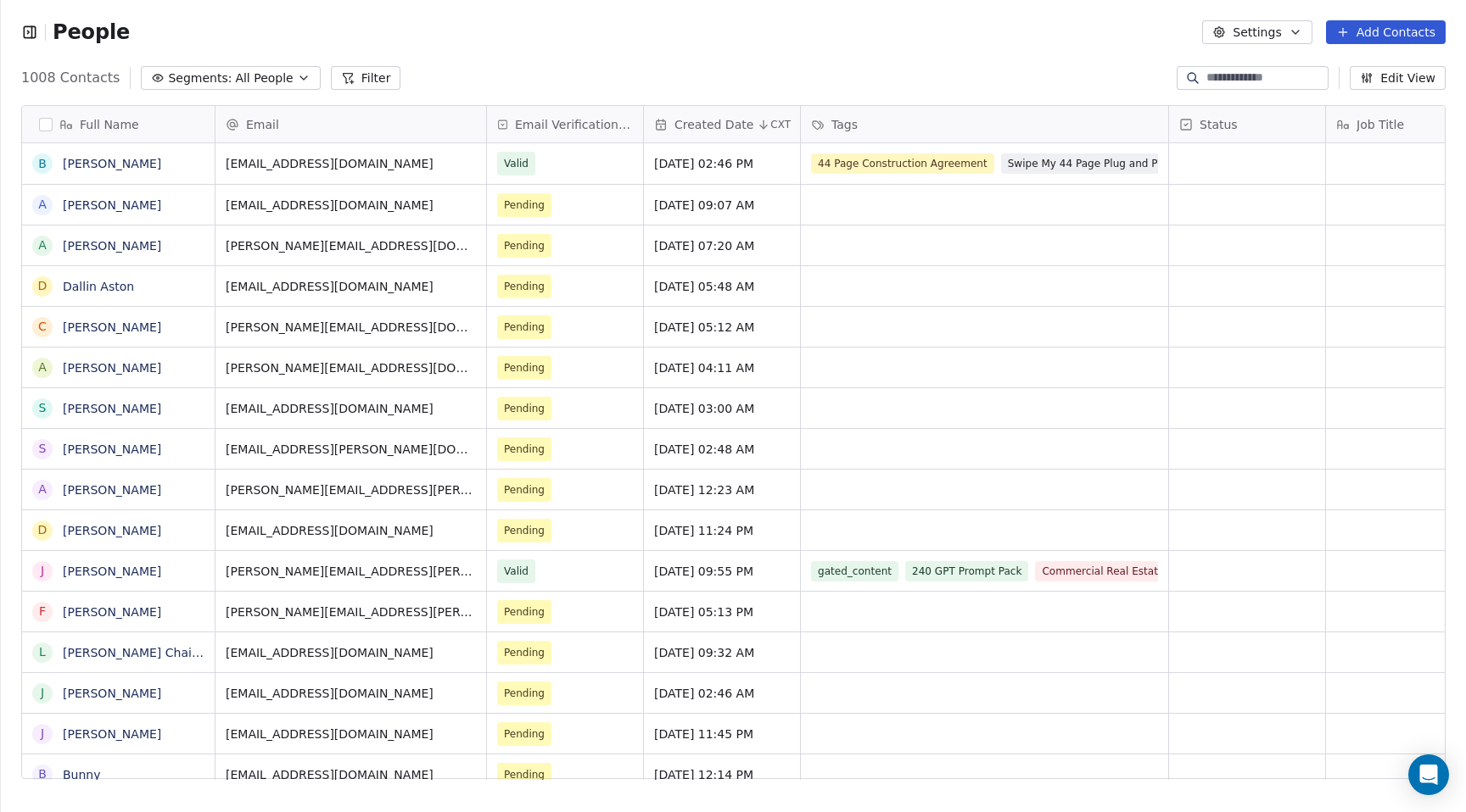
click at [27, 31] on icon "button" at bounding box center [29, 32] width 17 height 17
